Goal: Book appointment/travel/reservation

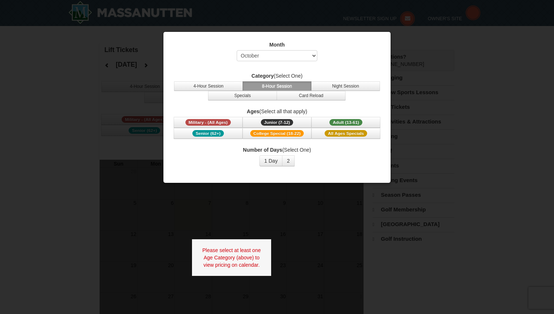
select select "10"
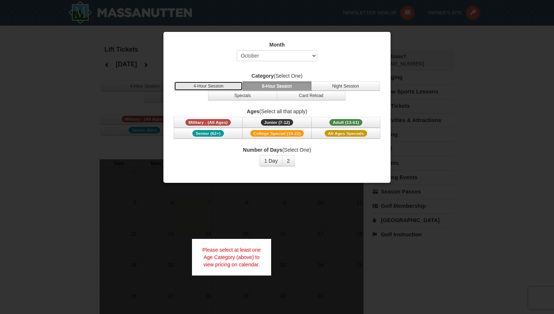
click at [232, 85] on button "4-Hour Session" at bounding box center [208, 86] width 69 height 10
click at [248, 84] on button "8-Hour Session" at bounding box center [277, 86] width 69 height 10
click at [324, 119] on button "Adult (13-61) (13 - 61)" at bounding box center [346, 122] width 69 height 11
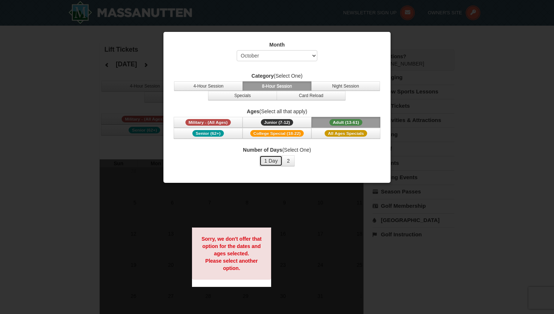
click at [281, 163] on button "1 Day" at bounding box center [270, 160] width 23 height 11
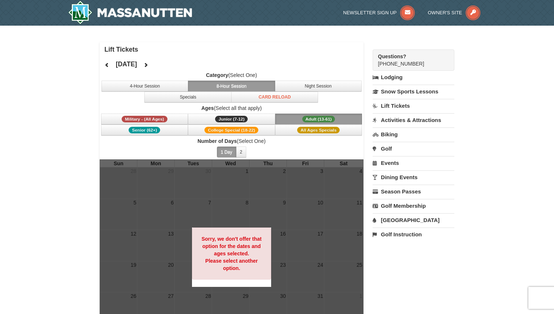
click at [255, 87] on button "8-Hour Session" at bounding box center [231, 86] width 87 height 11
click at [243, 150] on button "2" at bounding box center [241, 152] width 11 height 11
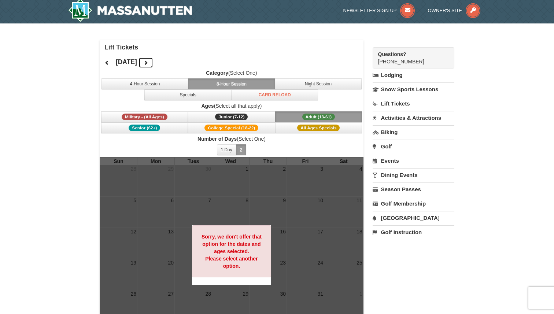
click at [153, 61] on button at bounding box center [146, 62] width 15 height 11
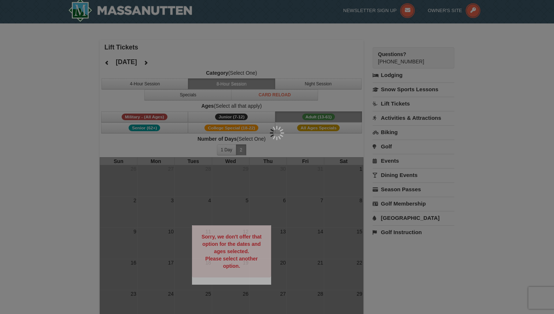
click at [162, 61] on div at bounding box center [277, 157] width 554 height 314
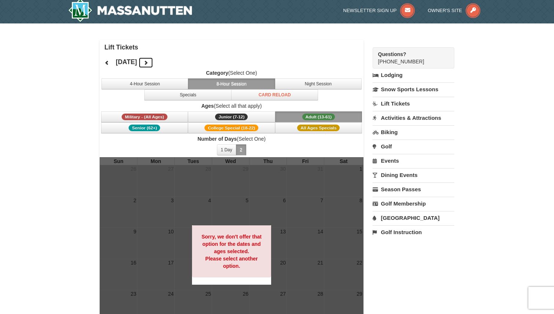
click at [153, 63] on button at bounding box center [146, 62] width 15 height 11
click at [148, 63] on icon at bounding box center [145, 62] width 5 height 5
click at [153, 63] on button at bounding box center [146, 62] width 15 height 11
click at [180, 82] on button "4-Hour Session" at bounding box center [145, 83] width 87 height 11
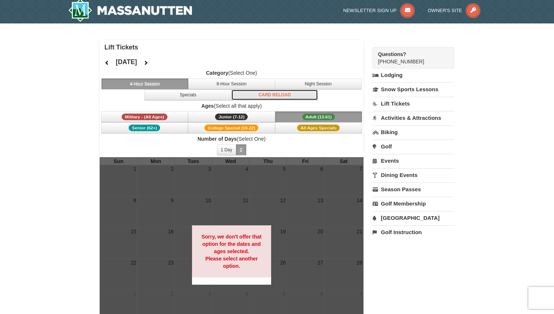
click at [234, 89] on button "Card Reload" at bounding box center [274, 94] width 87 height 11
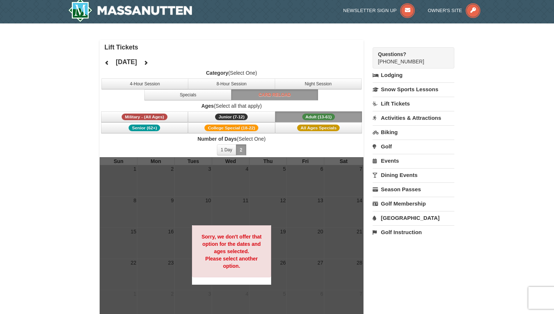
click at [294, 117] on button "Adult (13-61) (13 - 61)" at bounding box center [318, 116] width 87 height 11
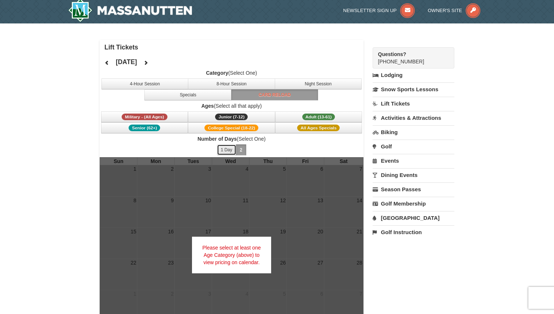
click at [231, 150] on button "1 Day" at bounding box center [226, 149] width 19 height 11
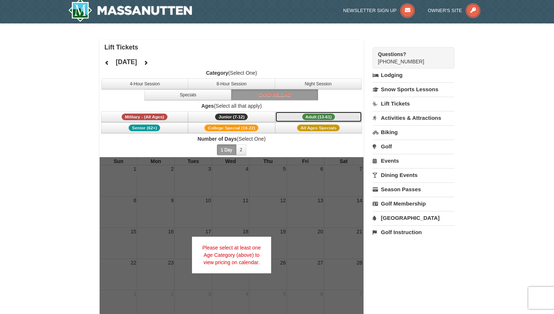
click at [308, 114] on span "Adult (13-61)" at bounding box center [318, 117] width 33 height 7
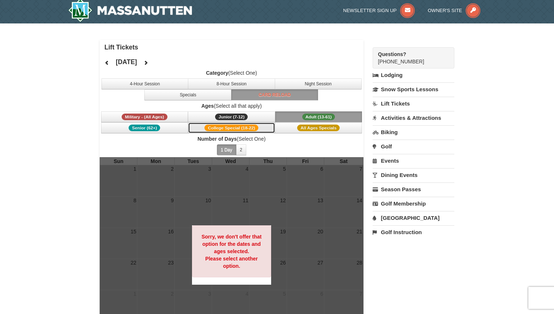
click at [264, 126] on button "College Special (18-22)" at bounding box center [231, 127] width 87 height 11
click at [186, 133] on button "Senior (62+)" at bounding box center [144, 127] width 87 height 11
click at [263, 127] on button "College Special (18-22)" at bounding box center [231, 127] width 87 height 11
click at [298, 116] on button "Adult (13-61) (13 - 61)" at bounding box center [318, 116] width 87 height 11
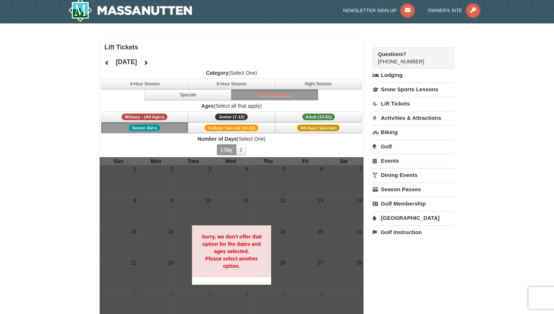
click at [181, 132] on button "Senior (62+)" at bounding box center [144, 127] width 87 height 11
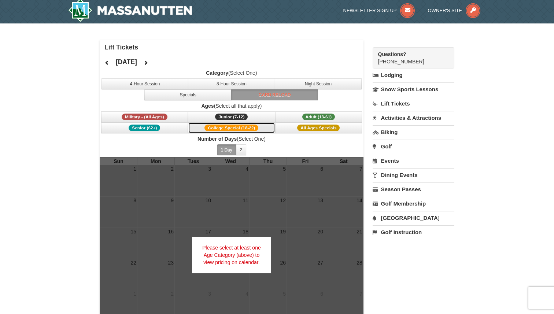
click at [217, 126] on span "College Special (18-22)" at bounding box center [232, 128] width 54 height 7
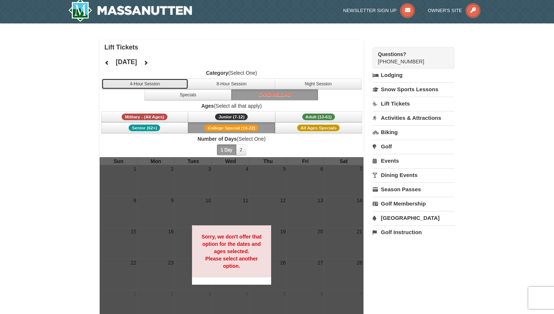
click at [185, 84] on button "4-Hour Session" at bounding box center [145, 83] width 87 height 11
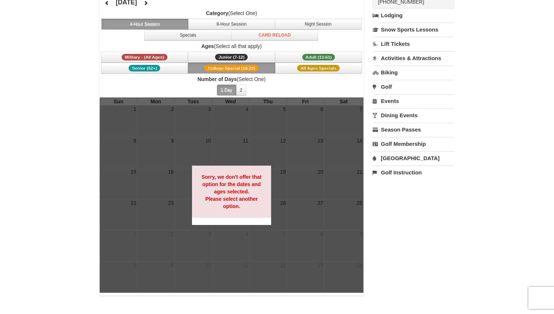
scroll to position [104, 0]
